Goal: Information Seeking & Learning: Find specific fact

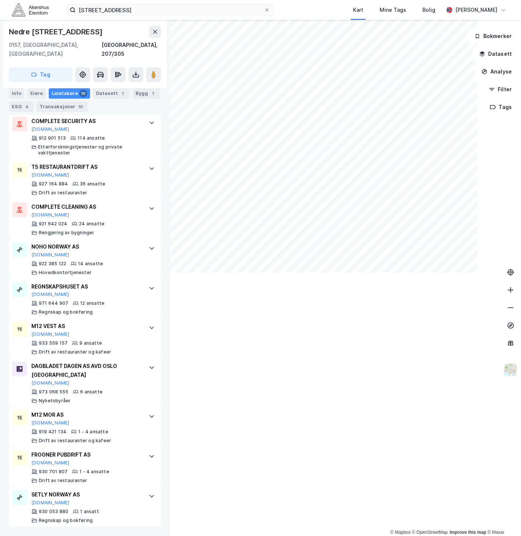
scroll to position [233, 0]
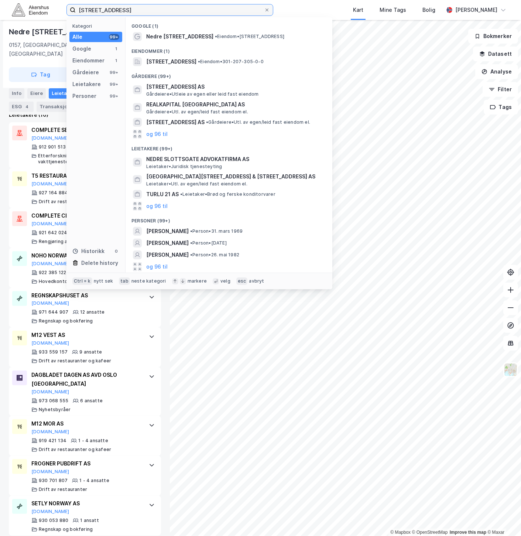
click at [146, 11] on input "[STREET_ADDRESS]" at bounding box center [170, 9] width 188 height 11
click at [145, 10] on input "[STREET_ADDRESS]" at bounding box center [170, 9] width 188 height 11
click at [144, 10] on input "[STREET_ADDRESS]" at bounding box center [170, 9] width 188 height 11
click at [143, 10] on input "[STREET_ADDRESS]" at bounding box center [170, 9] width 188 height 11
click at [142, 10] on input "[STREET_ADDRESS]" at bounding box center [170, 9] width 188 height 11
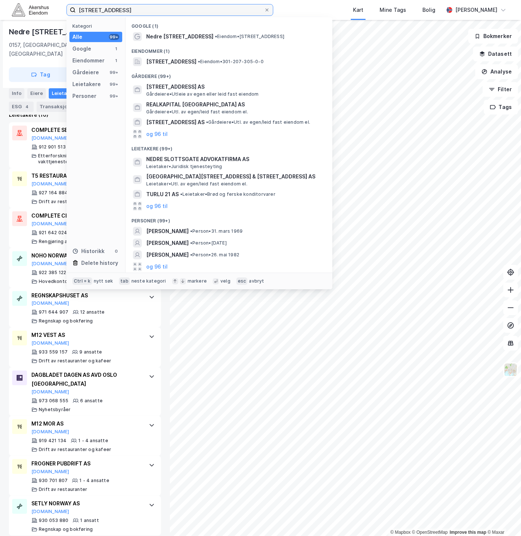
click at [139, 10] on input "[STREET_ADDRESS]" at bounding box center [170, 9] width 188 height 11
paste input "Wergelandsveien 7, 016"
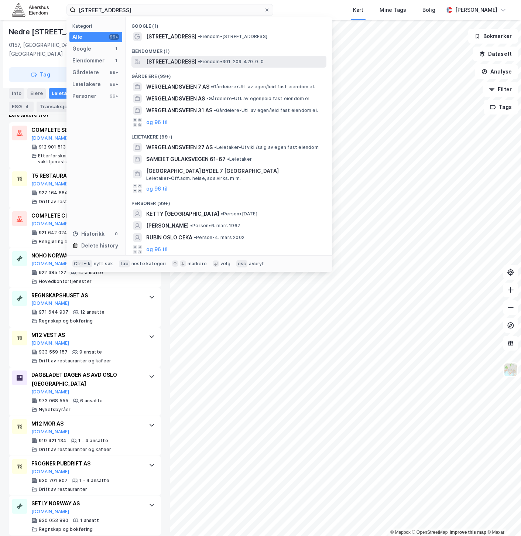
click at [197, 64] on span "[STREET_ADDRESS]" at bounding box center [171, 61] width 50 height 9
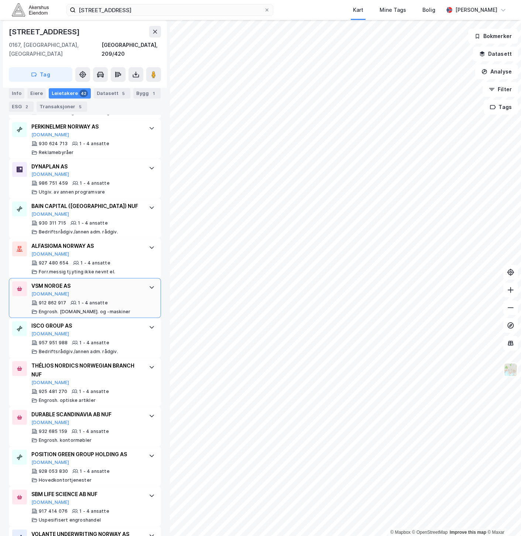
scroll to position [1308, 0]
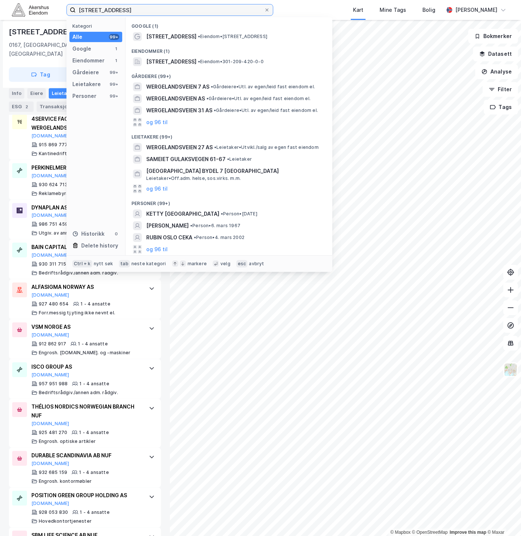
click at [153, 8] on input "[STREET_ADDRESS]" at bounding box center [170, 9] width 188 height 11
paste input "[STREET_ADDRESS],"
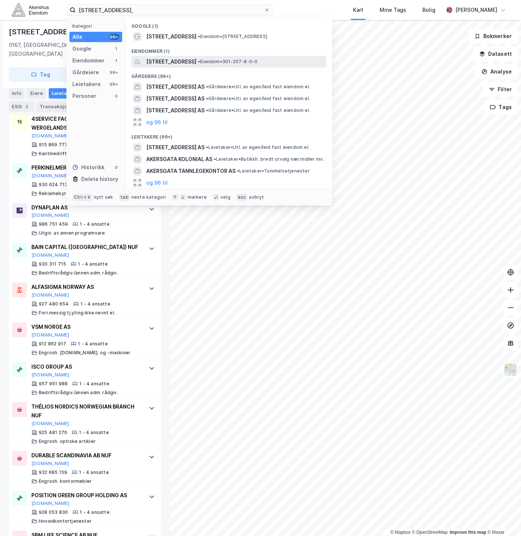
click at [187, 62] on span "[STREET_ADDRESS]" at bounding box center [171, 61] width 50 height 9
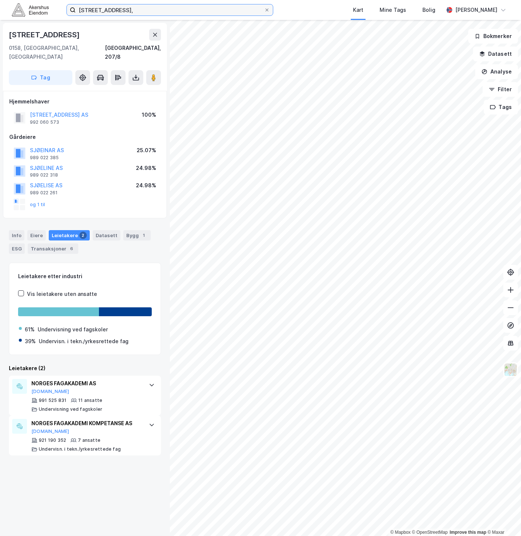
click at [118, 6] on input "[STREET_ADDRESS]," at bounding box center [170, 9] width 188 height 11
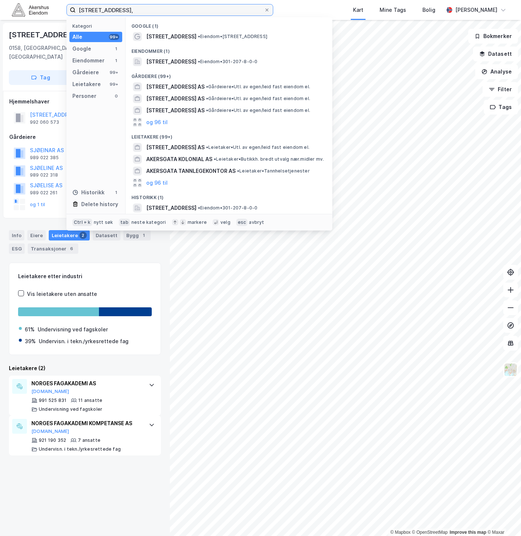
click at [119, 7] on input "[STREET_ADDRESS]," at bounding box center [170, 9] width 188 height 11
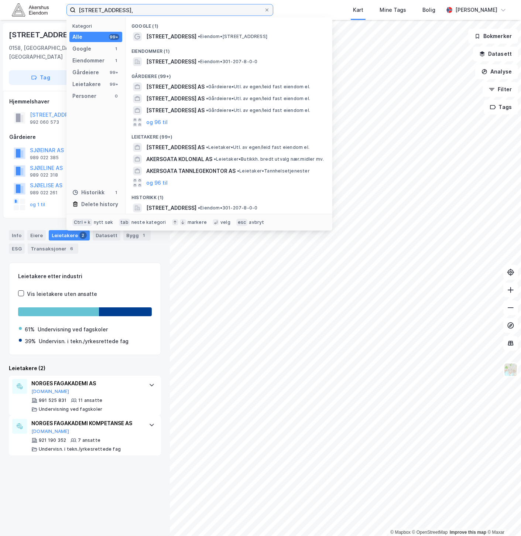
paste input "[PERSON_NAME][STREET_ADDRESS]"
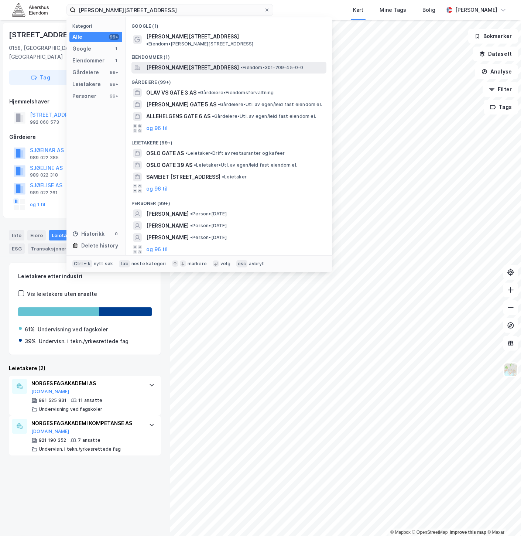
click at [200, 62] on div "[PERSON_NAME][STREET_ADDRESS] • Eiendom • 301-209-45-0-0" at bounding box center [229, 68] width 195 height 12
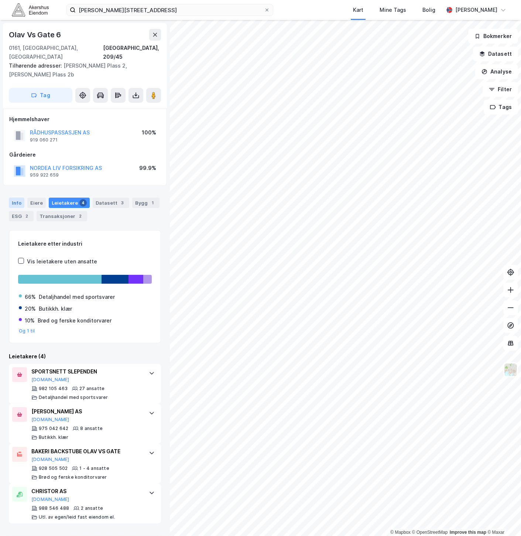
click at [20, 198] on div "Info" at bounding box center [17, 203] width 16 height 10
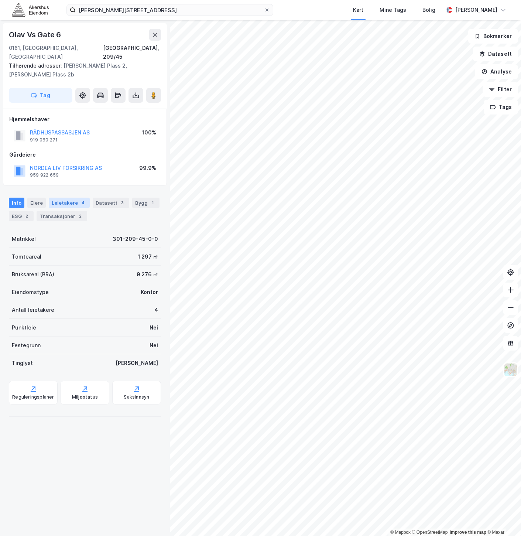
click at [52, 198] on div "Leietakere 4" at bounding box center [69, 203] width 41 height 10
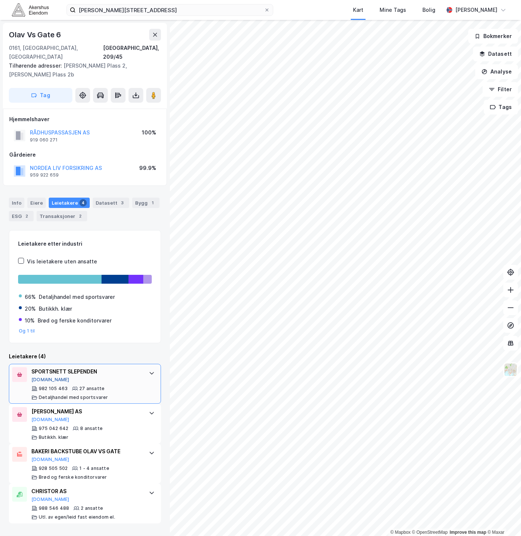
click at [42, 276] on button "[DOMAIN_NAME]" at bounding box center [50, 380] width 38 height 6
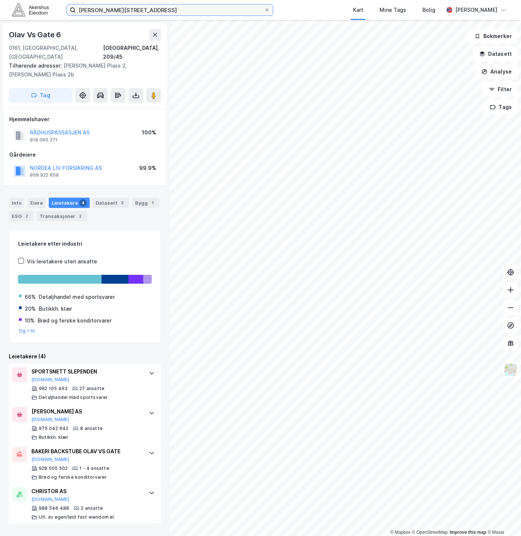
click at [112, 13] on input "[PERSON_NAME][STREET_ADDRESS]" at bounding box center [170, 9] width 188 height 11
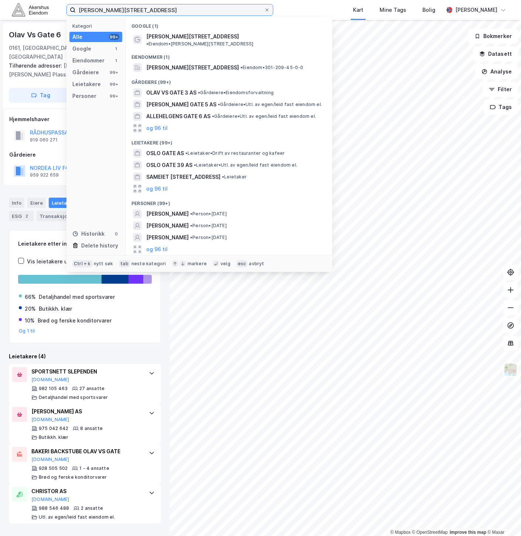
click at [112, 13] on input "[PERSON_NAME][STREET_ADDRESS]" at bounding box center [170, 9] width 188 height 11
paste input "[PERSON_NAME][STREET_ADDRESS]"
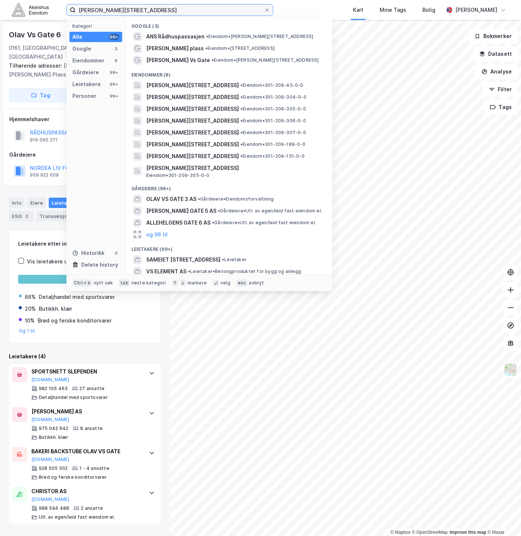
click at [263, 8] on input "[PERSON_NAME][STREET_ADDRESS]" at bounding box center [170, 9] width 188 height 11
type input "[PERSON_NAME][STREET_ADDRESS]"
click at [267, 9] on icon at bounding box center [267, 10] width 4 height 4
click at [264, 9] on input "[PERSON_NAME][STREET_ADDRESS]" at bounding box center [170, 9] width 188 height 11
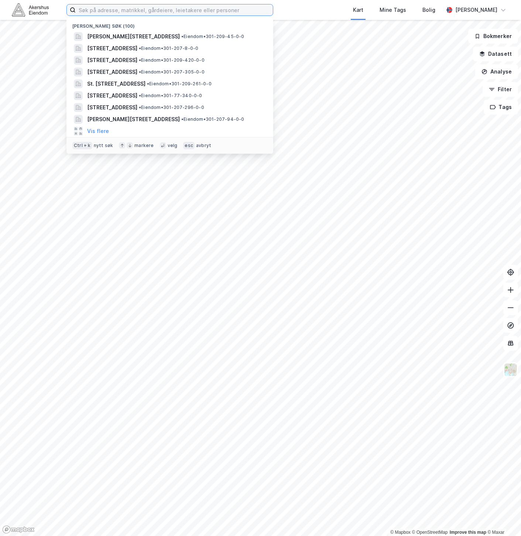
click at [247, 10] on input at bounding box center [174, 9] width 197 height 11
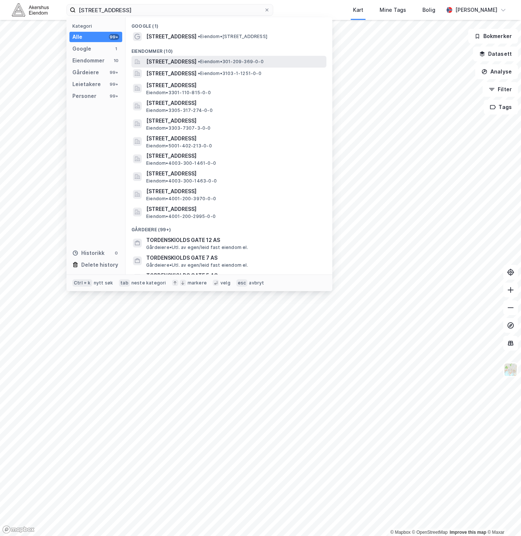
click at [197, 62] on span "[STREET_ADDRESS]" at bounding box center [171, 61] width 50 height 9
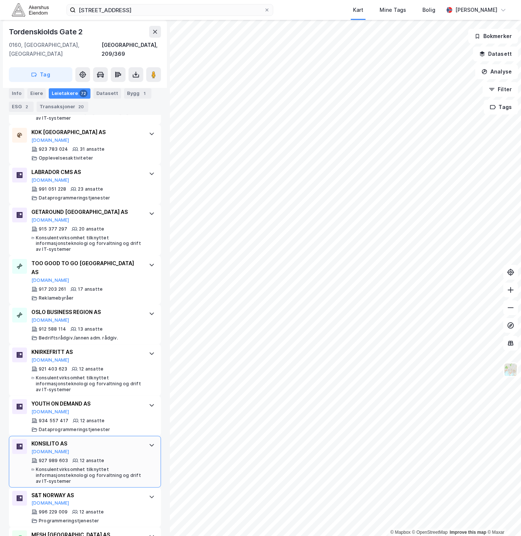
scroll to position [287, 0]
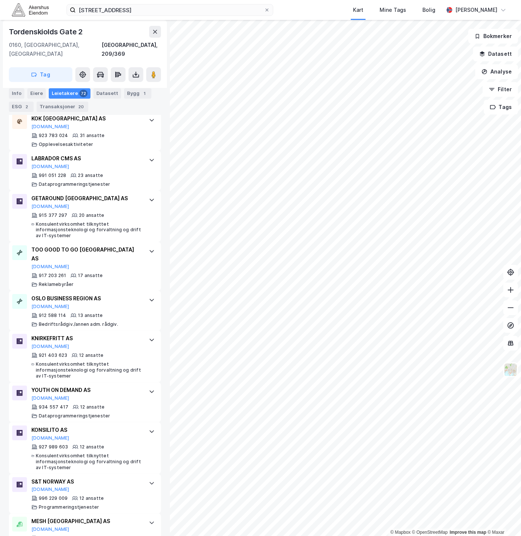
click at [159, 2] on div "Tordenskiolds gate 2 Kart Mine Tags Bolig [PERSON_NAME]" at bounding box center [260, 10] width 521 height 20
click at [160, 5] on input "[STREET_ADDRESS]" at bounding box center [170, 9] width 188 height 11
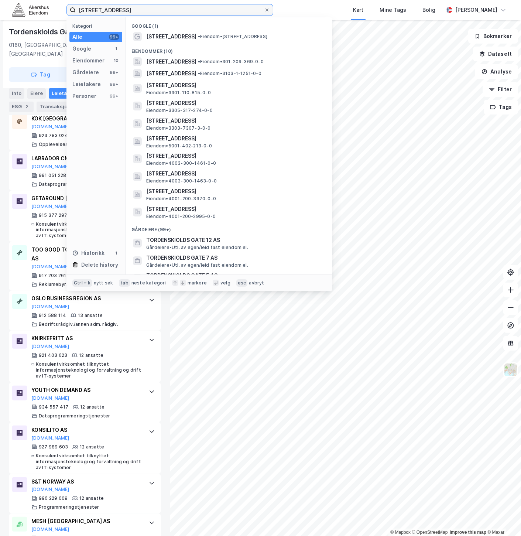
click at [160, 6] on input "[STREET_ADDRESS]" at bounding box center [170, 9] width 188 height 11
paste input "CONSIGLI AS"
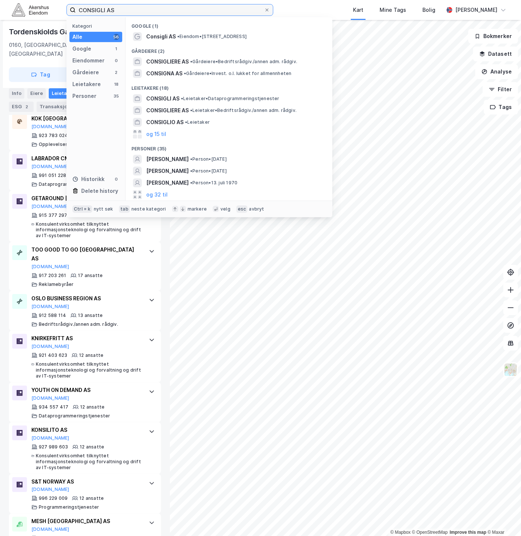
drag, startPoint x: 168, startPoint y: 9, endPoint x: 65, endPoint y: 13, distance: 103.2
click at [65, 13] on div "CONSIGLI AS Kategori Alle 56 Google 1 Eiendommer 0 Gårdeiere 2 Leietakere 18 Pe…" at bounding box center [260, 10] width 521 height 20
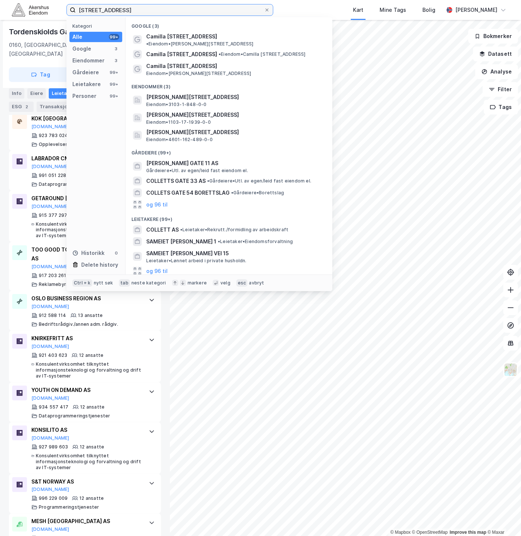
click at [160, 14] on input "[STREET_ADDRESS]" at bounding box center [170, 9] width 188 height 11
click at [157, 9] on input "[STREET_ADDRESS]" at bounding box center [170, 9] width 188 height 11
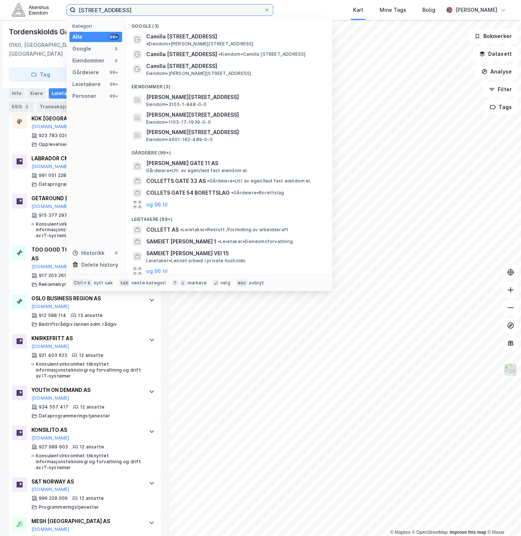
paste input "a [STREET_ADDRESS]"
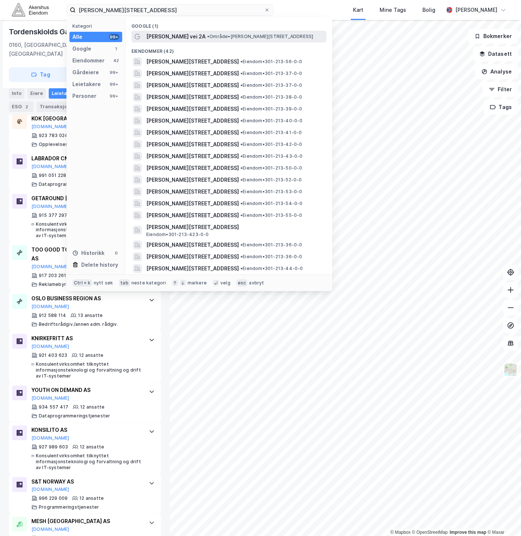
click at [210, 38] on span "• Område • [PERSON_NAME][STREET_ADDRESS]" at bounding box center [260, 37] width 106 height 6
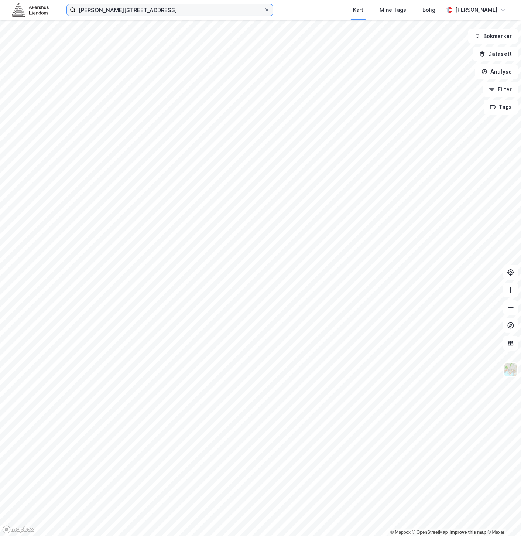
click at [200, 10] on input "[PERSON_NAME][STREET_ADDRESS]" at bounding box center [170, 9] width 188 height 11
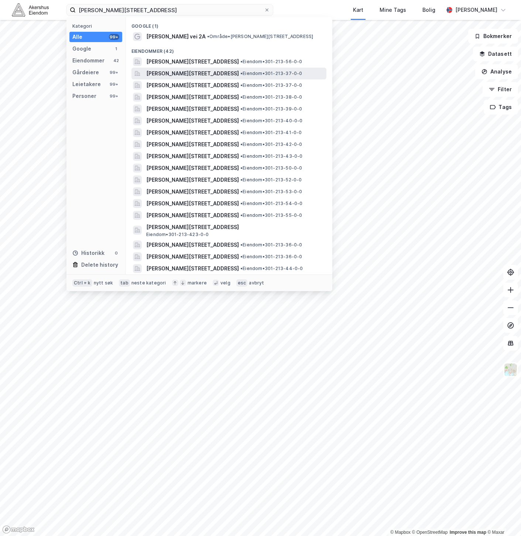
click at [224, 71] on span "[PERSON_NAME][STREET_ADDRESS]" at bounding box center [192, 73] width 93 height 9
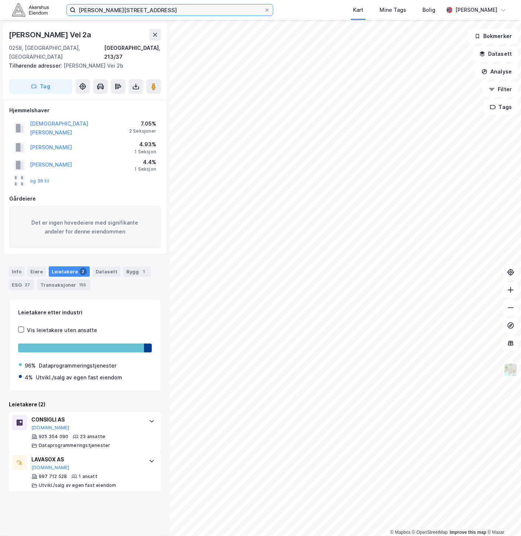
click at [149, 7] on input "[PERSON_NAME][STREET_ADDRESS]" at bounding box center [170, 9] width 188 height 11
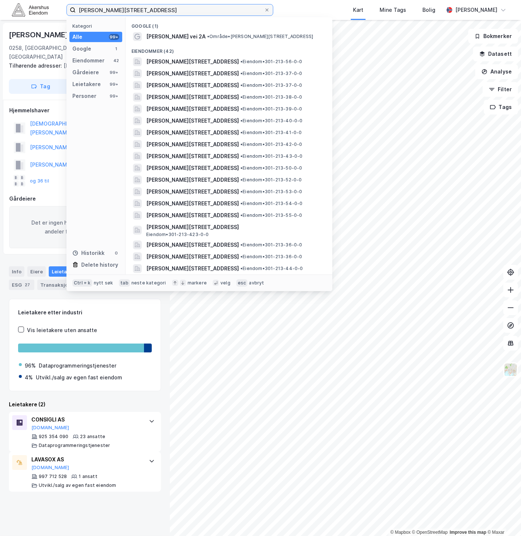
click at [149, 7] on input "[PERSON_NAME][STREET_ADDRESS]" at bounding box center [170, 9] width 188 height 11
paste input "[PERSON_NAME] vei 5, 0694"
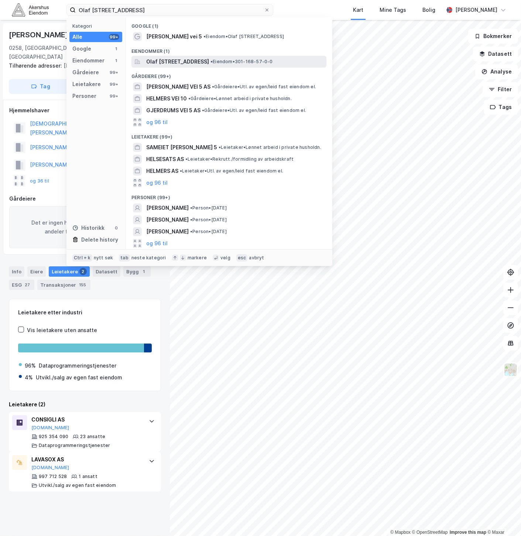
click at [200, 59] on span "Olaf [STREET_ADDRESS]" at bounding box center [177, 61] width 63 height 9
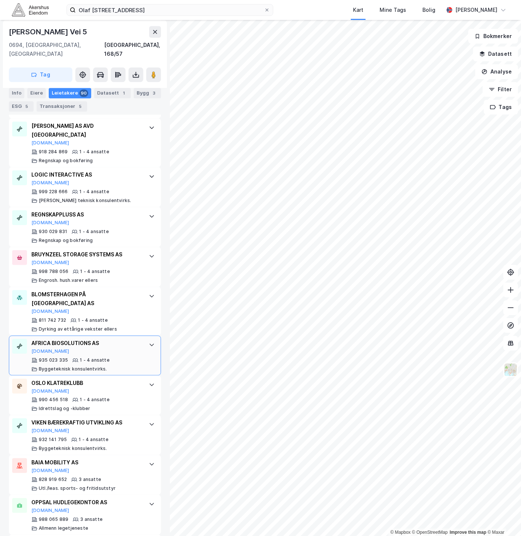
scroll to position [2874, 0]
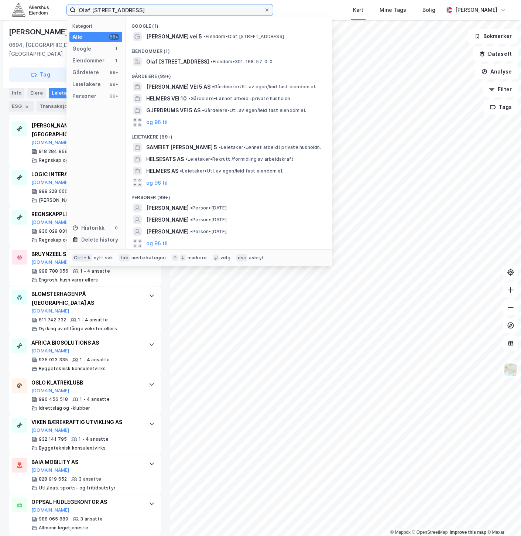
click at [135, 6] on input "Olaf [STREET_ADDRESS]" at bounding box center [170, 9] width 188 height 11
paste input "[PERSON_NAME][STREET_ADDRESS]"
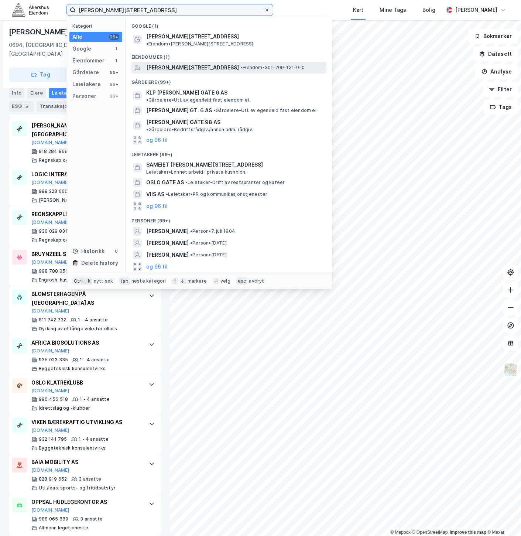
type input "[PERSON_NAME][STREET_ADDRESS]"
click at [198, 65] on span "[PERSON_NAME][STREET_ADDRESS]" at bounding box center [192, 67] width 93 height 9
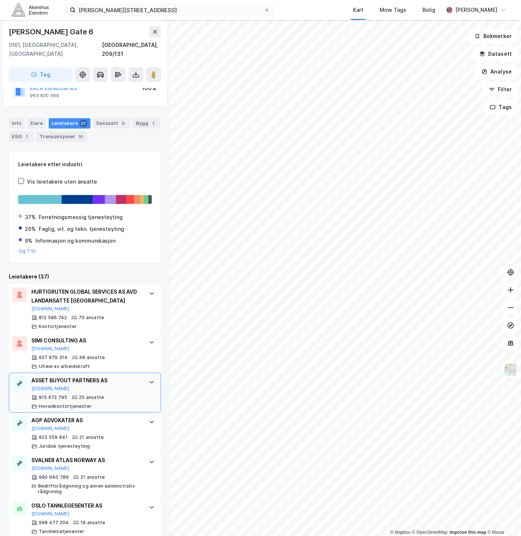
scroll to position [82, 0]
